Goal: Task Accomplishment & Management: Complete application form

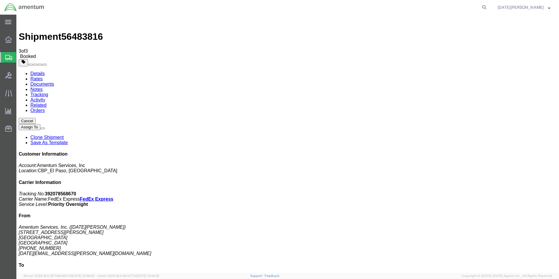
click at [0, 0] on span "Create from Template" at bounding box center [0, 0] width 0 height 0
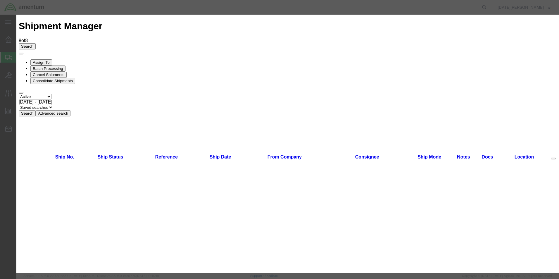
scroll to position [234, 0]
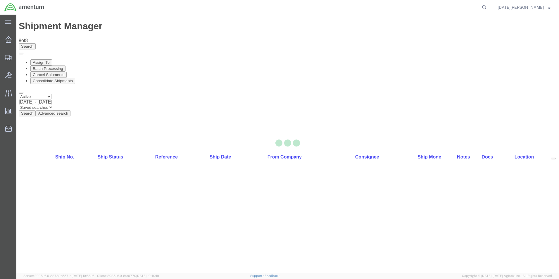
select select "49939"
select select "49916"
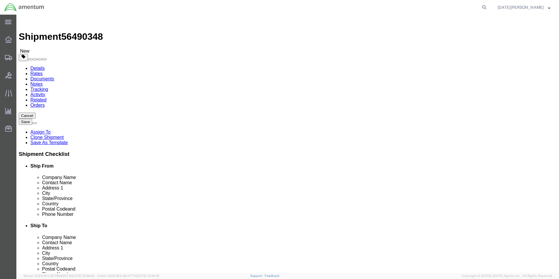
drag, startPoint x: 333, startPoint y: 122, endPoint x: 278, endPoint y: 132, distance: 56.7
click div "Location [GEOGRAPHIC_DATA][US_STATE], [GEOGRAPHIC_DATA] Select My Profile Locat…"
click div "Ship To Location Location [GEOGRAPHIC_DATA][US_STATE], [GEOGRAPHIC_DATA] Select…"
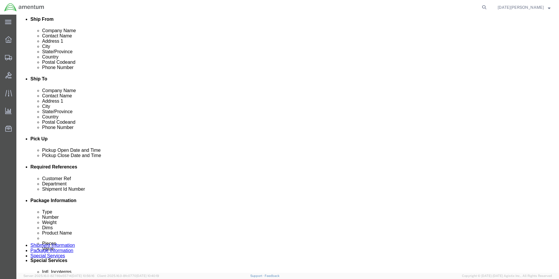
scroll to position [175, 0]
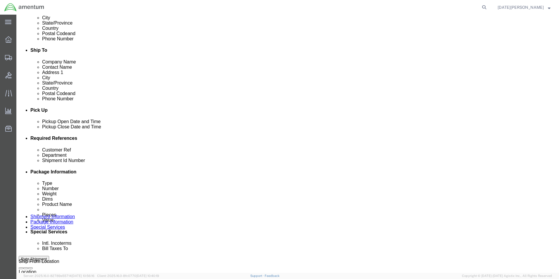
click input "USAGE#"
type input "USAGE# 324082"
click input "USAGE#"
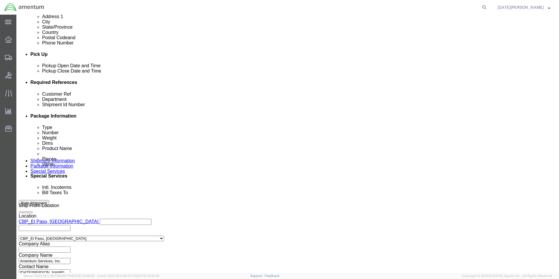
scroll to position [234, 0]
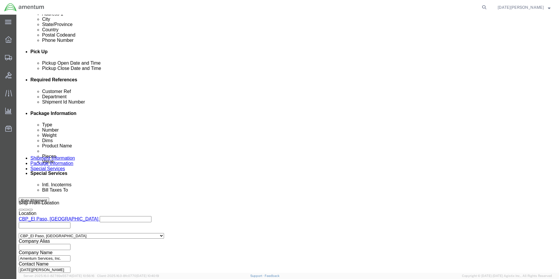
type input "USAGE# 324082"
click button "Continue"
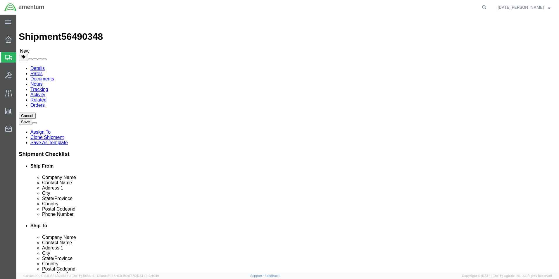
click div "Package Type Select Bale(s) Basket(s) Bolt(s) Bottle(s) Buckets Bulk Bundle(s) …"
click input "text"
type input "8"
type input "6"
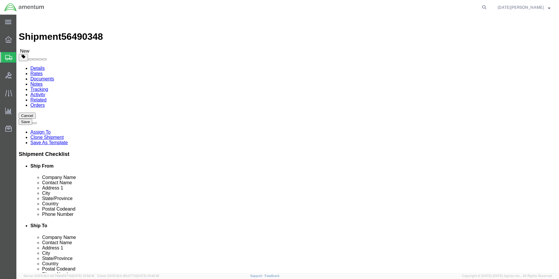
drag, startPoint x: 86, startPoint y: 138, endPoint x: 64, endPoint y: 145, distance: 23.7
click div "Package Type Select Bale(s) Basket(s) Bolt(s) Bottle(s) Buckets Bulk Bundle(s) …"
type input "2.85"
click span
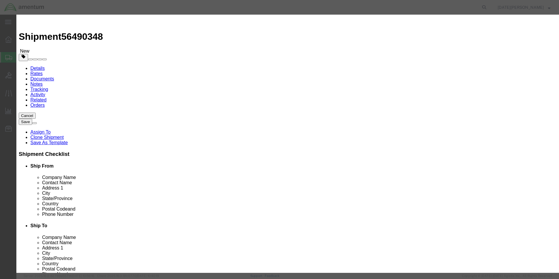
click input "text"
type input "servo mt"
click input "0"
type input "1"
click input "text"
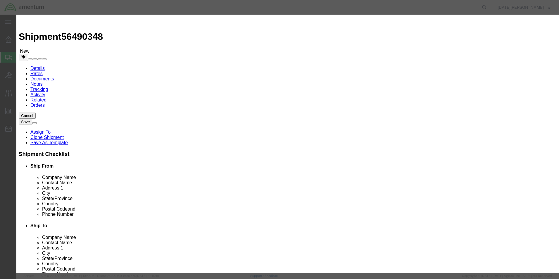
type input "50.00"
click button "Save & Close"
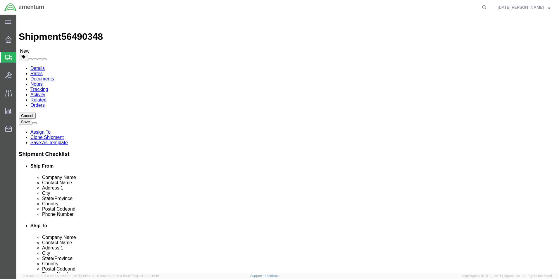
click button "Rate Shipment"
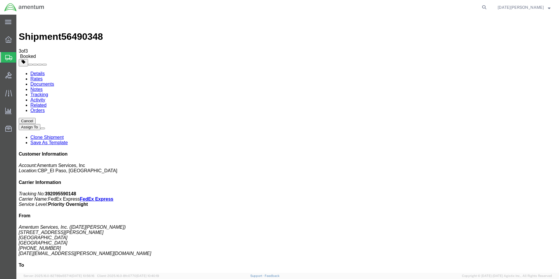
click at [0, 0] on span "Create from Template" at bounding box center [0, 0] width 0 height 0
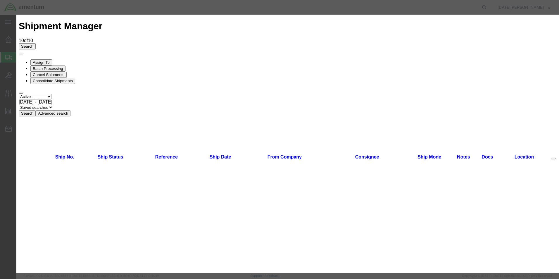
scroll to position [205, 0]
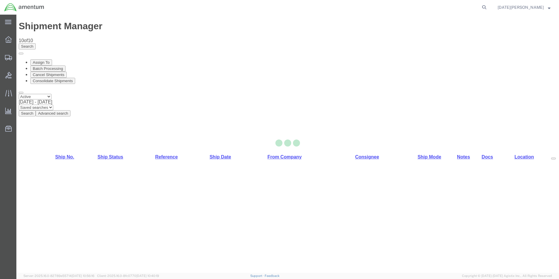
select select "49939"
select select "49931"
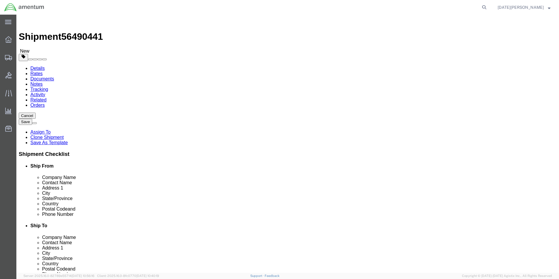
click div "Ship To Location Location [GEOGRAPHIC_DATA], [GEOGRAPHIC_DATA] Select My Profil…"
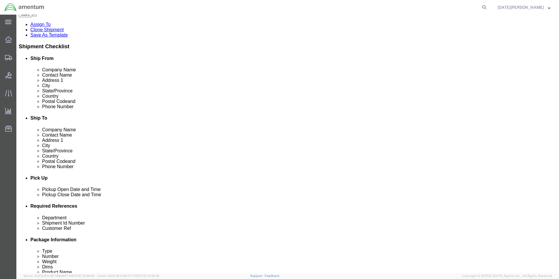
scroll to position [146, 0]
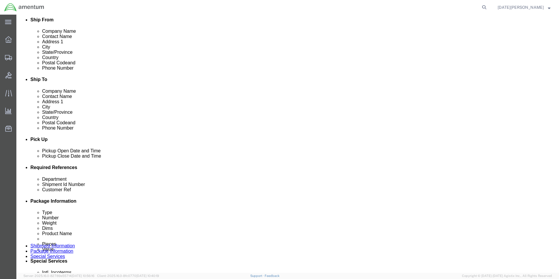
click input "text"
type input "CBP"
type input "USAGE# 324175"
click input "text"
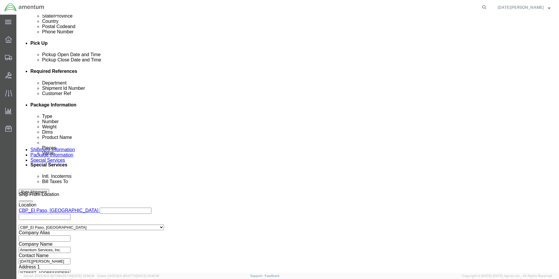
scroll to position [244, 0]
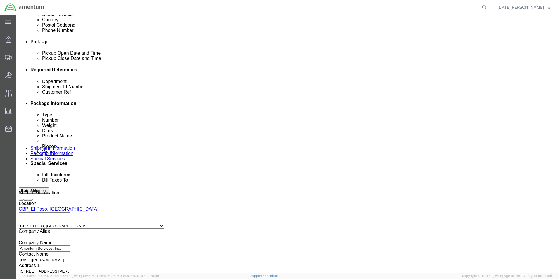
type input "USAGE# 324175"
click button "Continue"
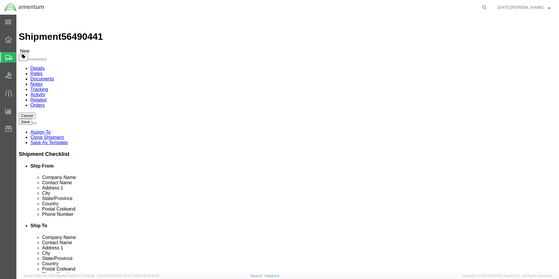
click select "Select Bale(s) Basket(s) Bolt(s) Bottle(s) Buckets Bulk Bundle(s) Can(s) Cardbo…"
select select "SBX"
click select "Select Bale(s) Basket(s) Bolt(s) Bottle(s) Buckets Bulk Bundle(s) Can(s) Cardbo…"
type input "12.25"
type input "11.00"
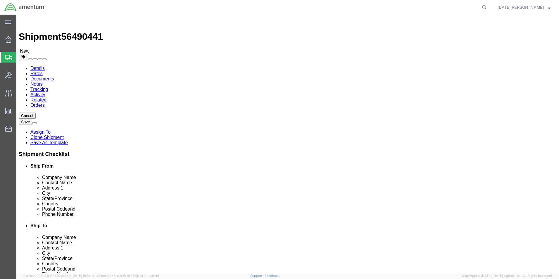
type input "1.50"
drag, startPoint x: 94, startPoint y: 136, endPoint x: 76, endPoint y: 140, distance: 17.9
click div "Package Type Select Bale(s) Basket(s) Bolt(s) Bottle(s) Buckets Bulk Bundle(s) …"
type input "1.00"
click link "Add Content"
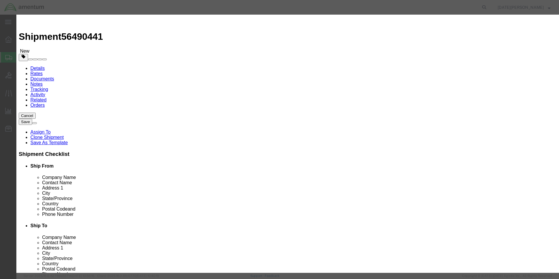
click input "text"
type input "CLAMP"
type input "2"
type input "15.00"
click button "Save & Close"
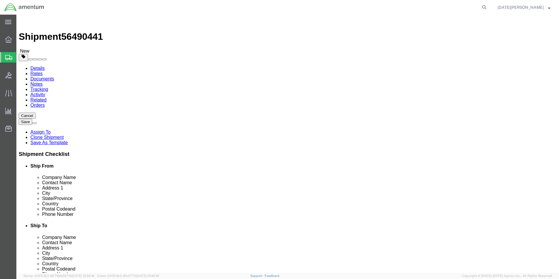
click button "Rate Shipment"
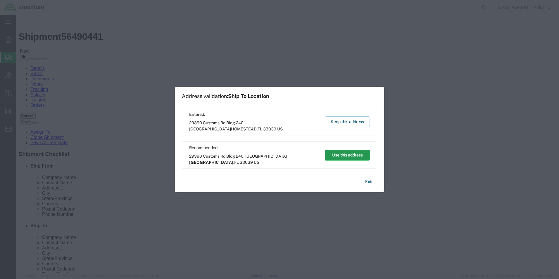
click at [347, 155] on button "Use this address" at bounding box center [347, 155] width 45 height 11
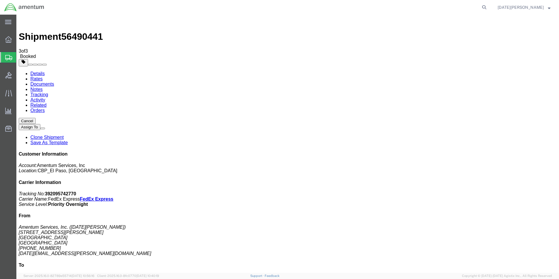
click at [0, 0] on span "Create from Template" at bounding box center [0, 0] width 0 height 0
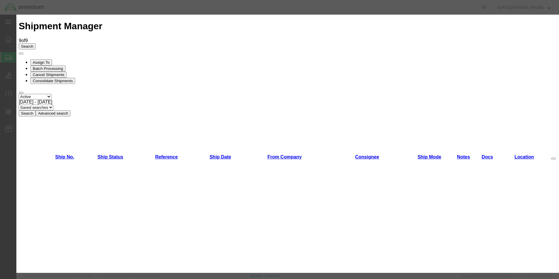
scroll to position [321, 0]
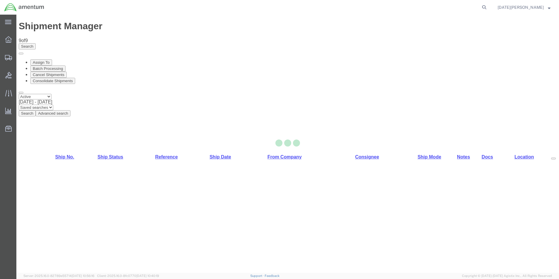
select select "49939"
select select "49950"
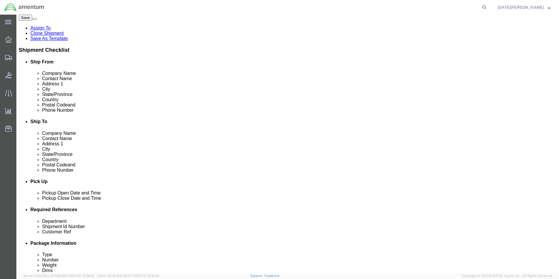
scroll to position [146, 0]
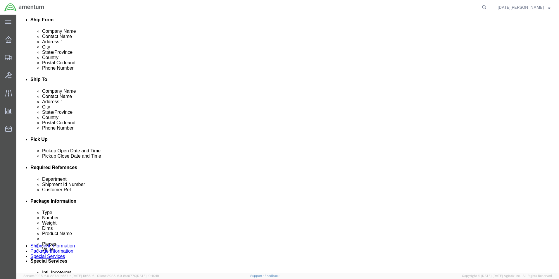
click input "text"
type input "CBP"
type input "USAGE# 323800"
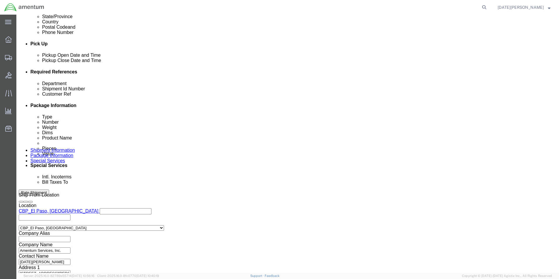
scroll to position [244, 0]
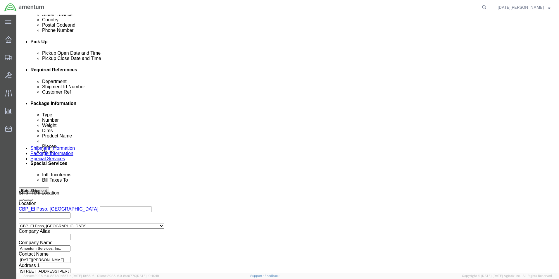
type input "USAGE# 323800"
click button "Continue"
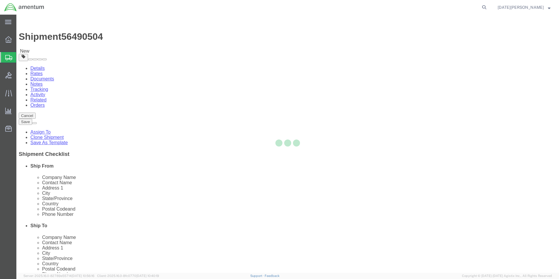
select select "YRPK"
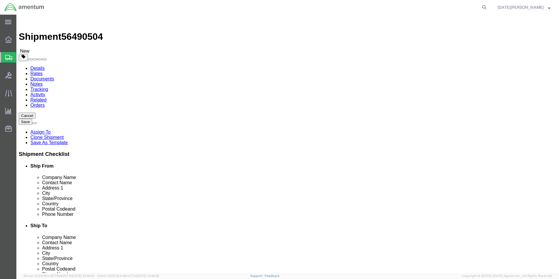
click input "text"
type input "10"
type input "8"
type input "1"
drag, startPoint x: 95, startPoint y: 137, endPoint x: 69, endPoint y: 144, distance: 27.4
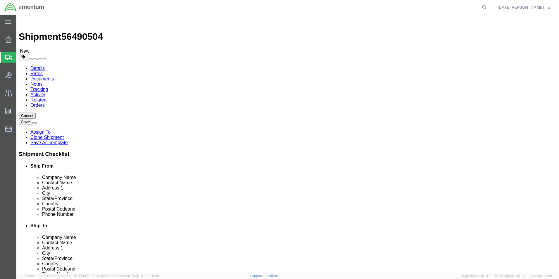
click div "Package Type Select Bale(s) Basket(s) Bolt(s) Bottle(s) Buckets Bulk Bundle(s) …"
type input "1.00"
click link "Add Content"
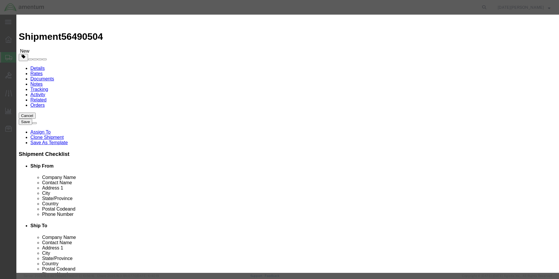
click input "text"
type input "CLIP"
click div "Commodity library"
drag, startPoint x: 186, startPoint y: 58, endPoint x: 158, endPoint y: 64, distance: 28.4
click div "Product Name CLIP CLIP Pieces 0 Select Bag Barrels 100Board Feet Bottle Box Bli…"
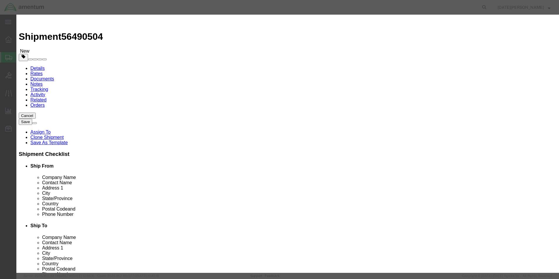
type input "1"
type input "12.00"
click button "Save & Close"
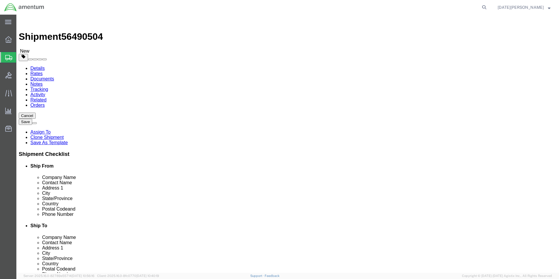
click button "Rate Shipment"
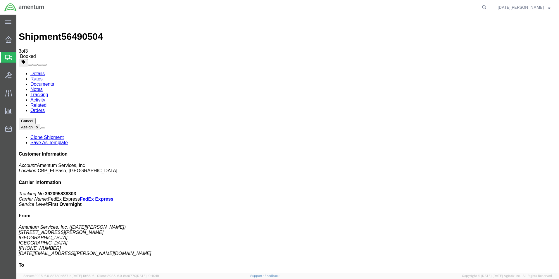
click at [0, 0] on span "Create from Template" at bounding box center [0, 0] width 0 height 0
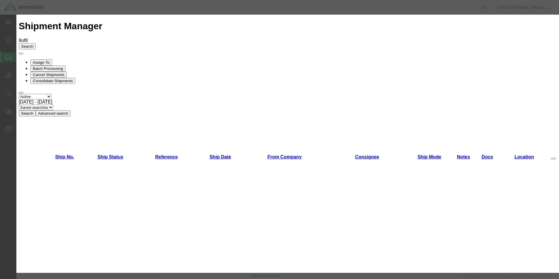
scroll to position [205, 0]
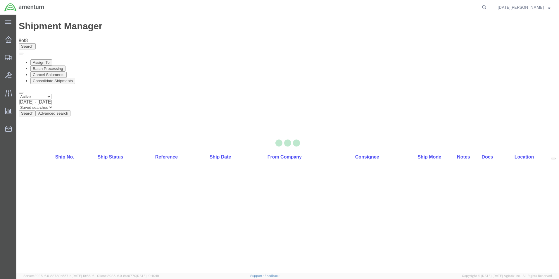
select select "49939"
select select "49926"
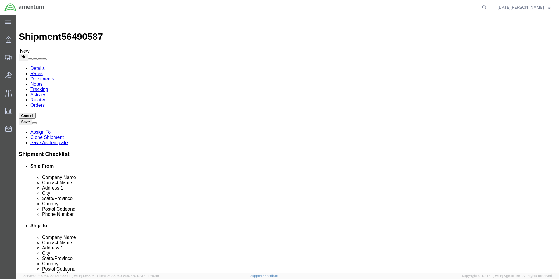
drag, startPoint x: 317, startPoint y: 119, endPoint x: 283, endPoint y: 126, distance: 34.4
click div "Location [GEOGRAPHIC_DATA], [GEOGRAPHIC_DATA] Select My Profile Location [PHONE…"
type input "Supply Department"
click label "Address 2"
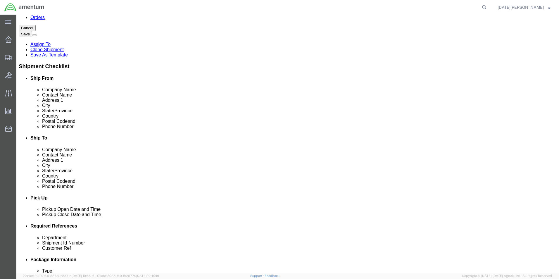
scroll to position [175, 0]
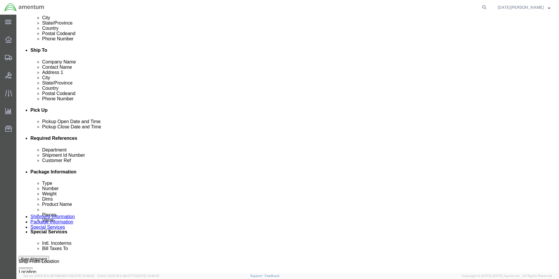
click div "Department"
click input "text"
type input "c"
type input "CBP"
type input "USAGE# 324251"
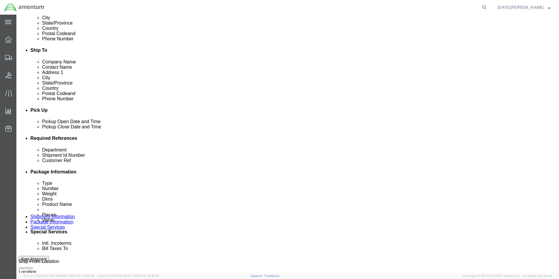
click input "text"
type input "USAGE# 32451"
click button "Rate Shipment"
click link "Package Information"
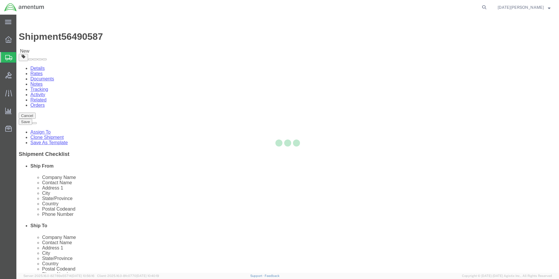
select select "YRPK"
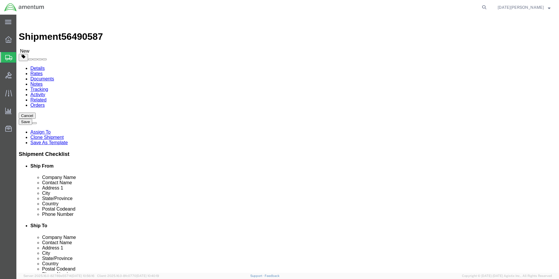
click input "text"
type input "14"
type input "11"
drag, startPoint x: 96, startPoint y: 135, endPoint x: 72, endPoint y: 141, distance: 25.7
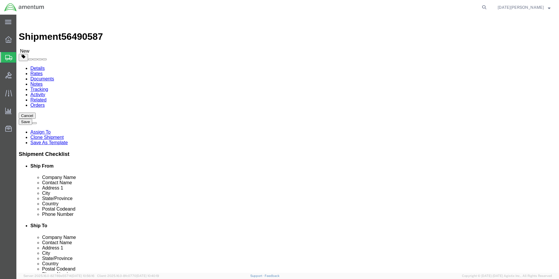
click div "Package Type Select Bale(s) Basket(s) Bolt(s) Bottle(s) Buckets Bulk Bundle(s) …"
type input "4.5"
click div "Package Content # 1 x Package Type Select Bale(s) Basket(s) Bolt(s) Bottle(s) B…"
click span
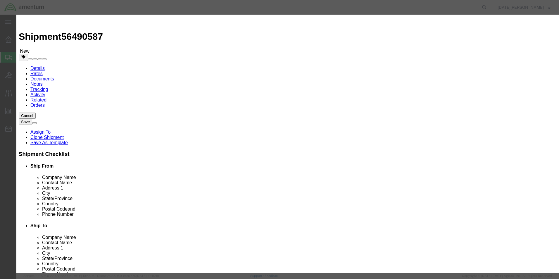
click input "text"
type input "OIL SAMPLE KIT"
drag, startPoint x: 195, startPoint y: 61, endPoint x: 158, endPoint y: 63, distance: 37.8
click div "Product Name OIL SAMPLE KIT Pieces 0 Select Bag Barrels 100Board Feet Bottle Bo…"
drag, startPoint x: 159, startPoint y: 63, endPoint x: 222, endPoint y: 49, distance: 64.8
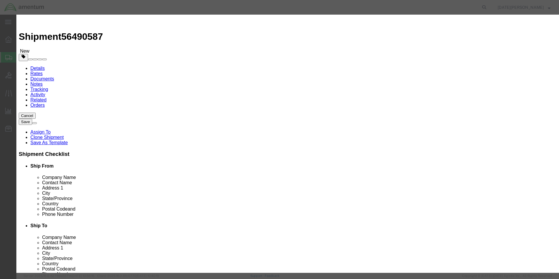
click div "Commodity library"
drag, startPoint x: 182, startPoint y: 58, endPoint x: 171, endPoint y: 59, distance: 11.7
click input "0"
type input "12"
type input "2"
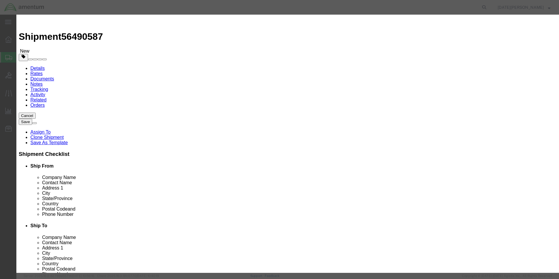
type input "200.00"
click button "Save & Close"
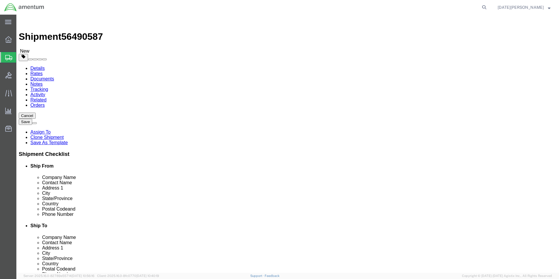
click button "Rate Shipment"
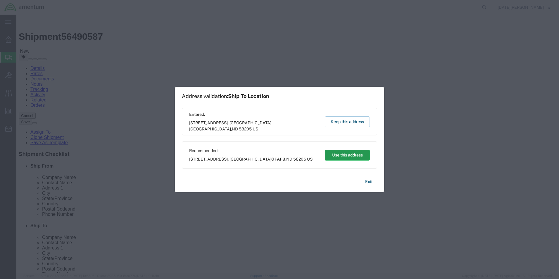
click at [332, 150] on button "Use this address" at bounding box center [347, 155] width 45 height 11
